Goal: Task Accomplishment & Management: Manage account settings

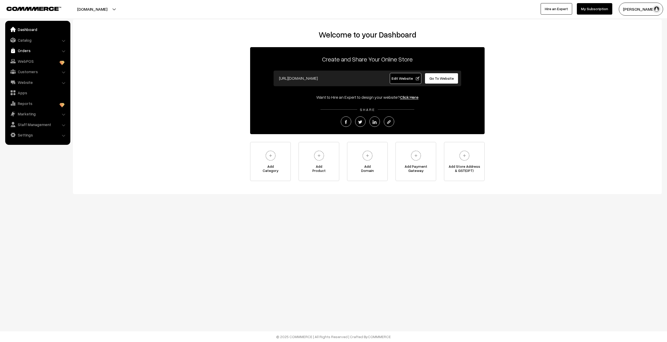
click at [19, 49] on link "Orders" at bounding box center [38, 50] width 62 height 9
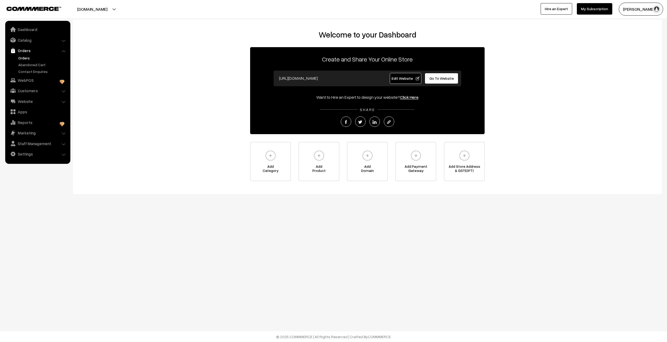
click at [21, 56] on link "Orders" at bounding box center [43, 57] width 52 height 5
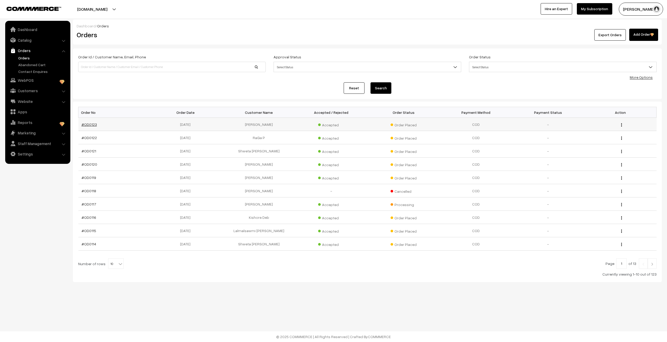
click at [92, 125] on link "#OD0123" at bounding box center [88, 124] width 15 height 4
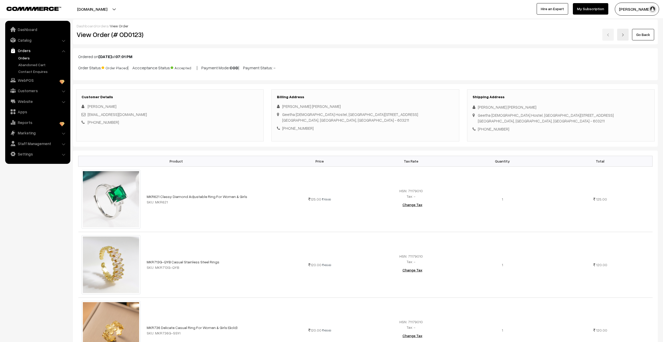
click at [284, 106] on div "[PERSON_NAME] [PERSON_NAME]" at bounding box center [365, 106] width 177 height 6
copy div "[PERSON_NAME]"
click at [331, 105] on div "[PERSON_NAME] [PERSON_NAME]" at bounding box center [365, 106] width 177 height 6
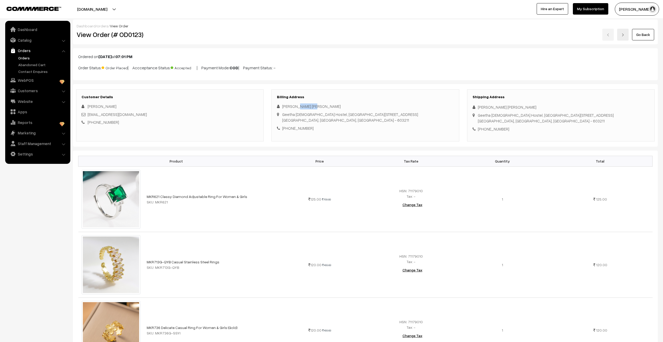
drag, startPoint x: 296, startPoint y: 106, endPoint x: 335, endPoint y: 106, distance: 39.6
click at [335, 106] on div "[PERSON_NAME] [PERSON_NAME]" at bounding box center [365, 106] width 177 height 6
copy div "[PERSON_NAME]"
click at [298, 127] on div "[PHONE_NUMBER]" at bounding box center [365, 128] width 177 height 6
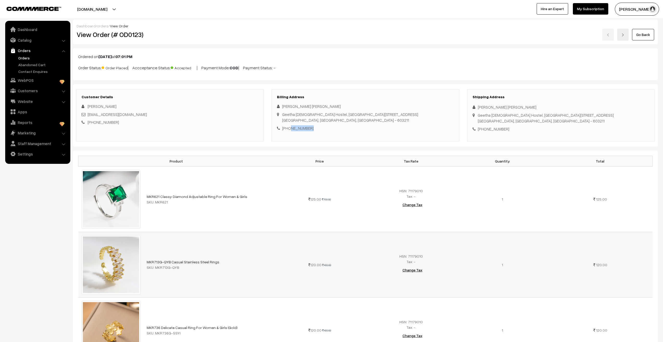
copy div "9074628935"
drag, startPoint x: 282, startPoint y: 115, endPoint x: 343, endPoint y: 121, distance: 61.3
click at [343, 121] on div "Geetha [DEMOGRAPHIC_DATA] Hostel, Railway Station [STREET_ADDRESS]" at bounding box center [350, 117] width 136 height 12
copy div "Geetha [DEMOGRAPHIC_DATA] Hostel, Railway Station [STREET_ADDRESS]"
click at [19, 56] on link "Orders" at bounding box center [43, 57] width 52 height 5
